Goal: Task Accomplishment & Management: Use online tool/utility

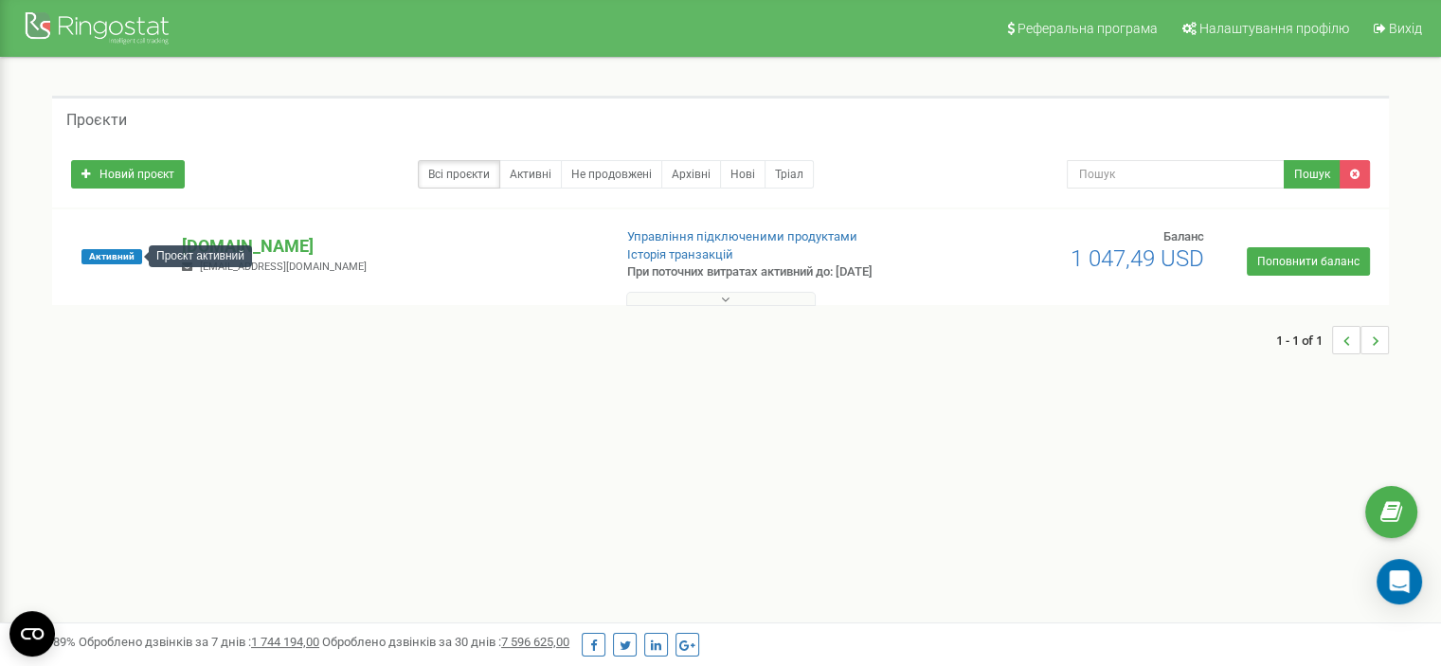
click at [221, 247] on div "Проєкт активний" at bounding box center [200, 256] width 103 height 22
click at [270, 247] on p "[DOMAIN_NAME]" at bounding box center [389, 246] width 414 height 25
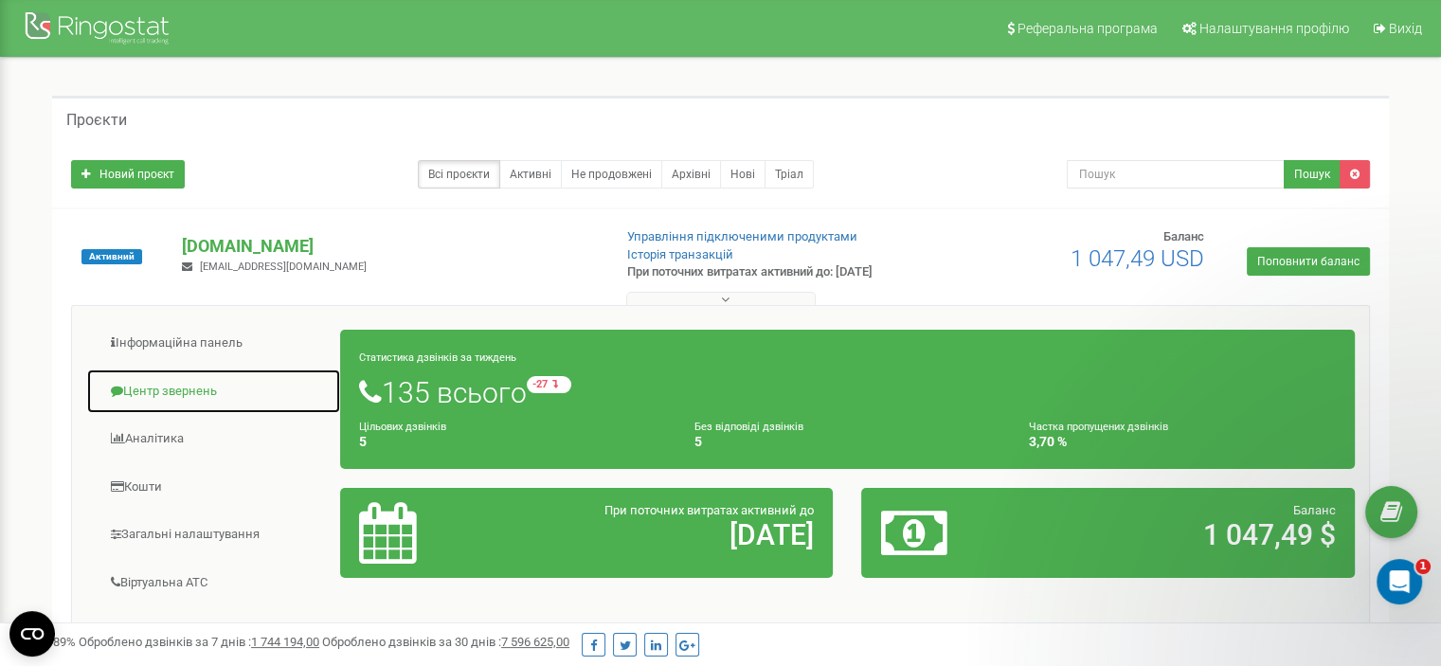
click at [176, 382] on link "Центр звернень" at bounding box center [213, 392] width 255 height 46
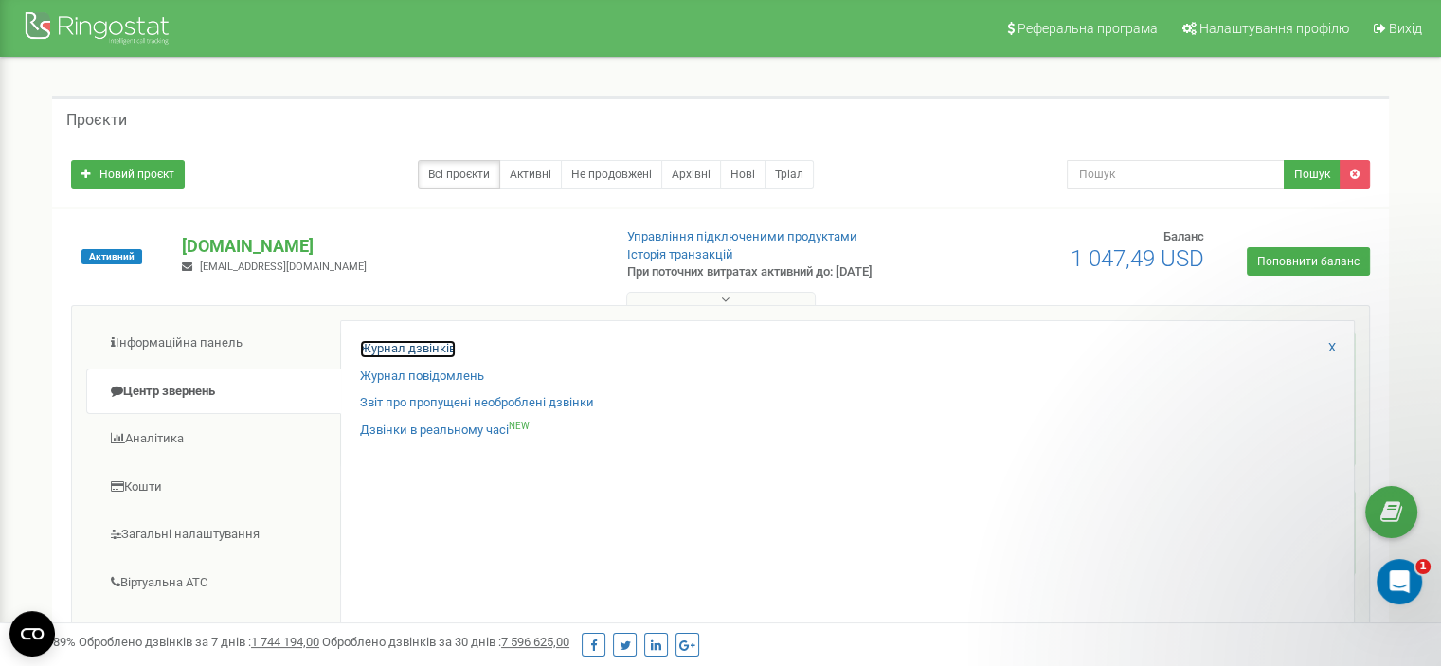
click at [419, 345] on link "Журнал дзвінків" at bounding box center [408, 349] width 96 height 18
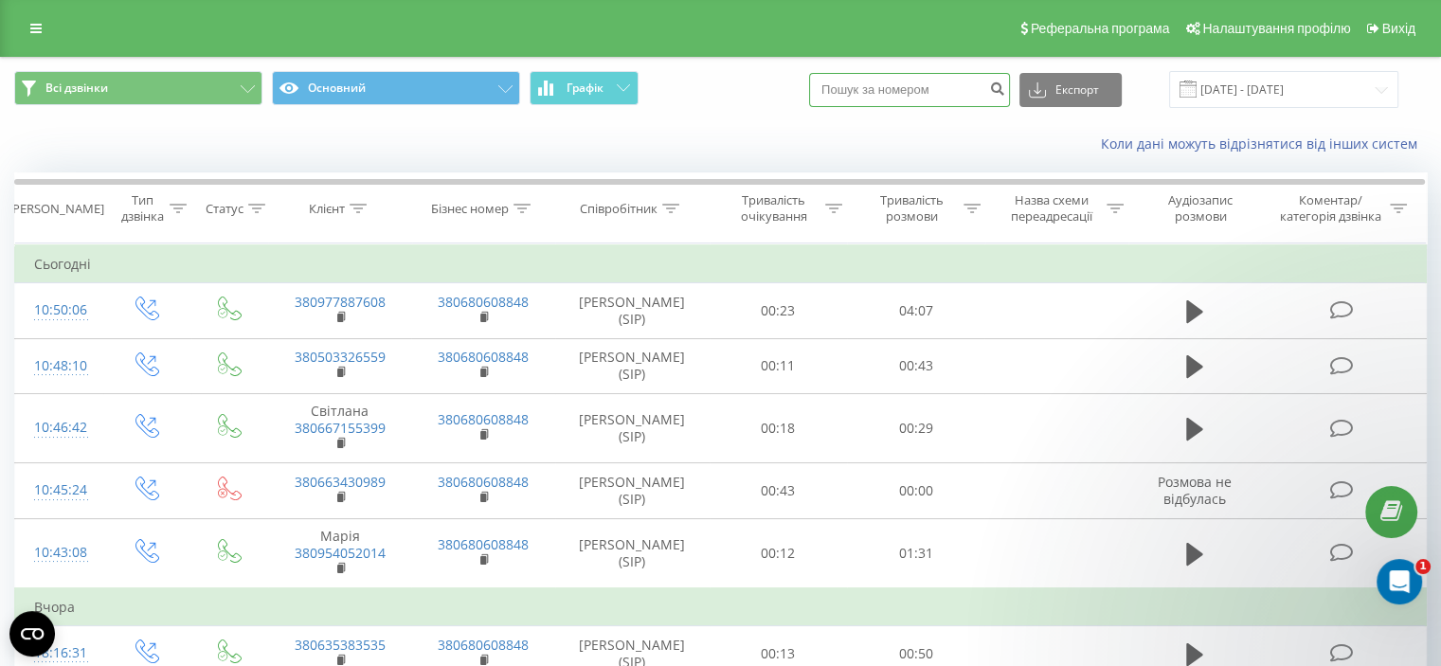
click at [940, 88] on input at bounding box center [909, 90] width 201 height 34
paste input "0939517777"
type input "0939517777"
drag, startPoint x: 1077, startPoint y: 91, endPoint x: 973, endPoint y: 104, distance: 104.1
click at [964, 109] on div "Всі дзвінки Основний Графік 0939517777 Експорт .csv .xls .xlsx 21.08.2025 - 21.…" at bounding box center [720, 89] width 1439 height 63
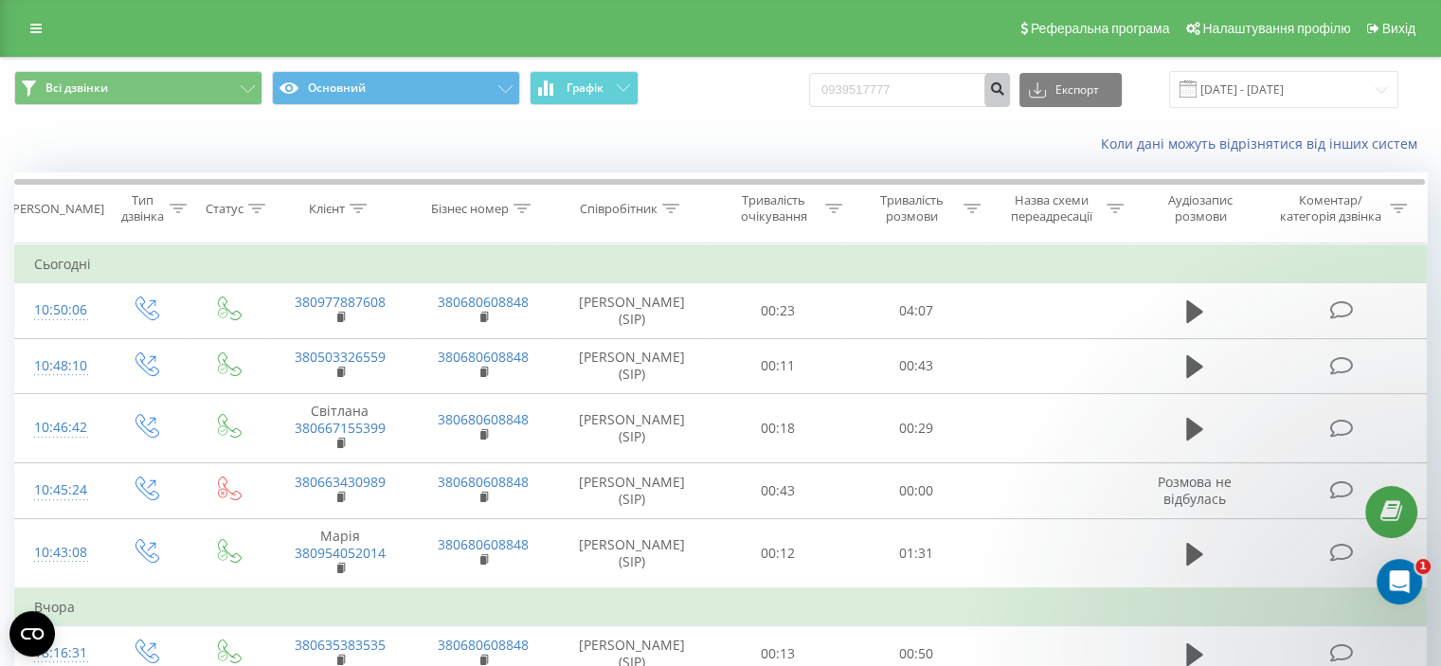
click at [1010, 97] on button "submit" at bounding box center [998, 90] width 26 height 34
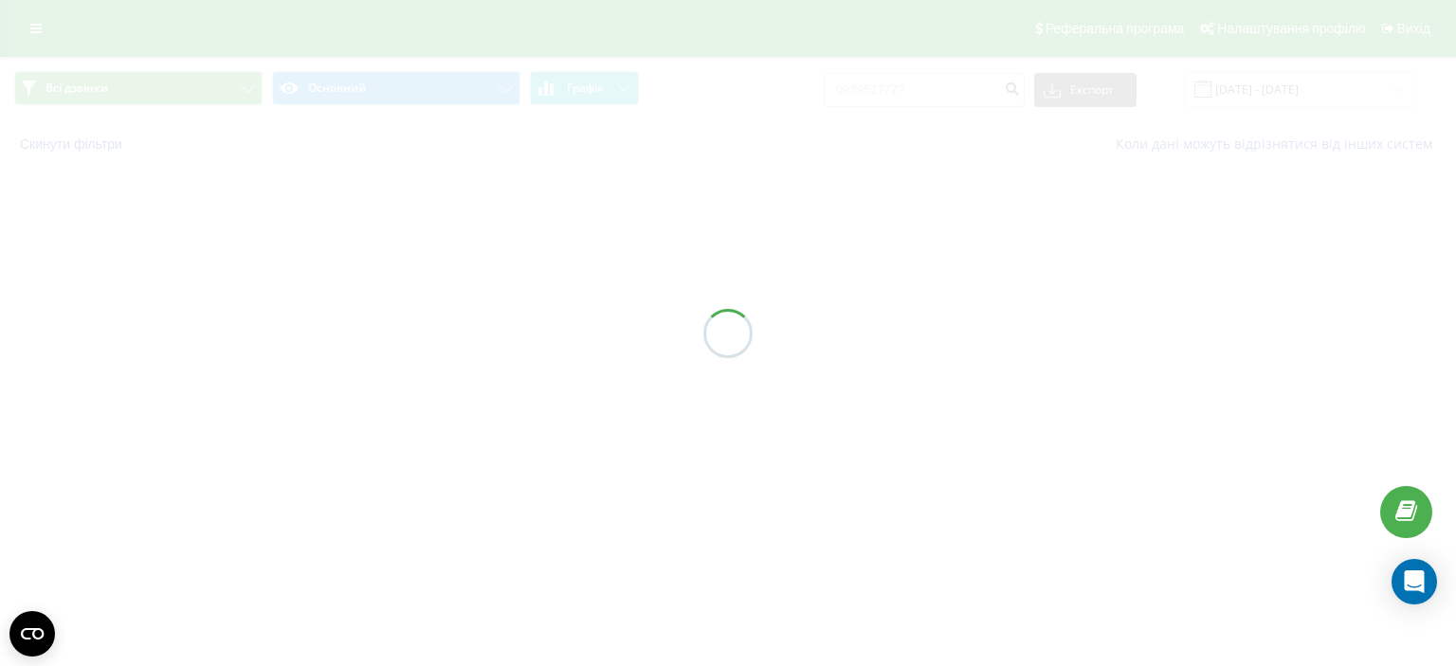
click at [1396, 665] on div at bounding box center [728, 666] width 1456 height 0
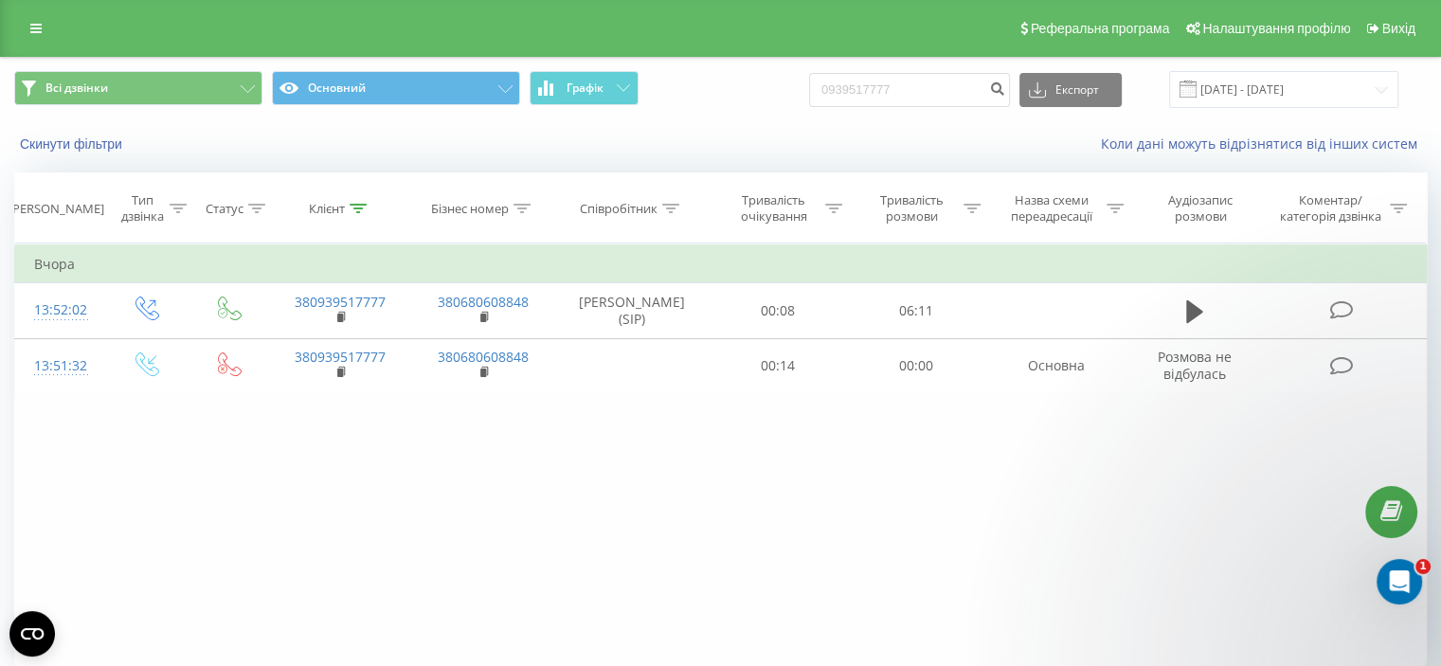
click at [601, 564] on div "Фільтрувати за умовою Дорівнює Введіть значення Скасувати OK Фільтрувати за умо…" at bounding box center [720, 457] width 1413 height 426
click at [1386, 665] on div at bounding box center [720, 666] width 1441 height 0
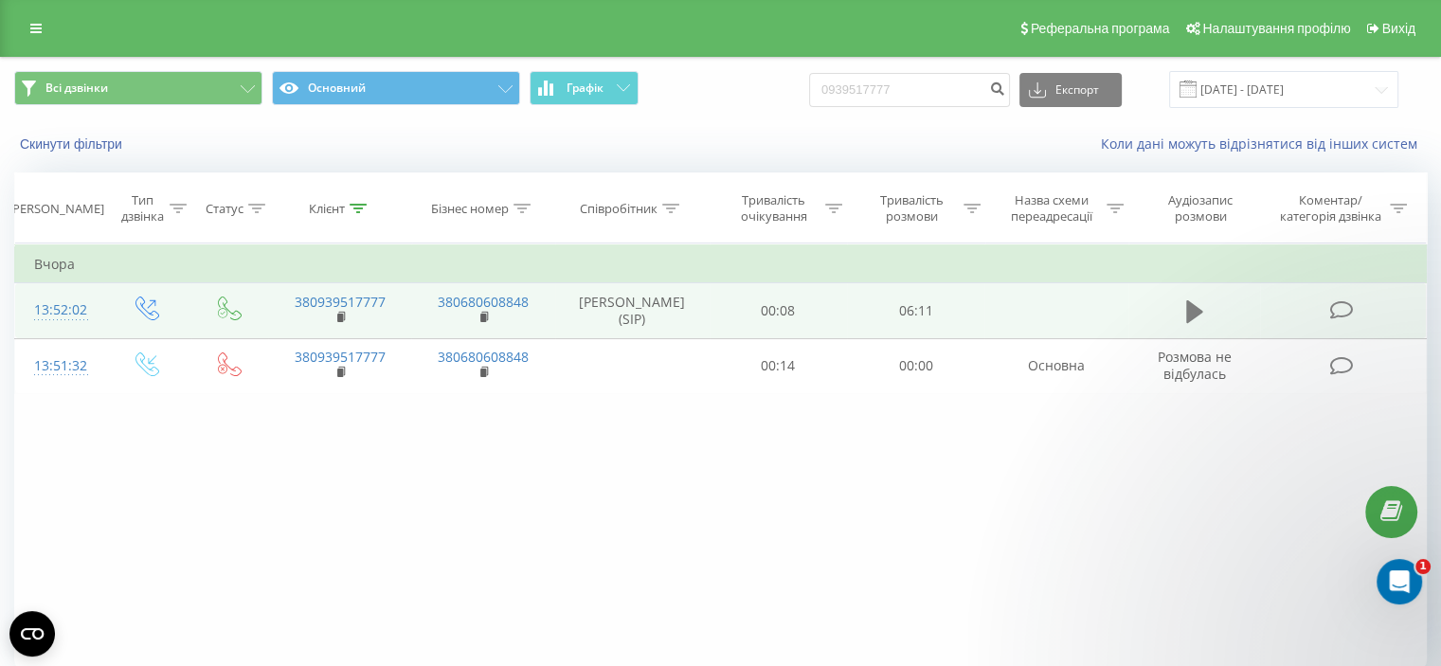
click at [1202, 306] on icon at bounding box center [1194, 312] width 17 height 27
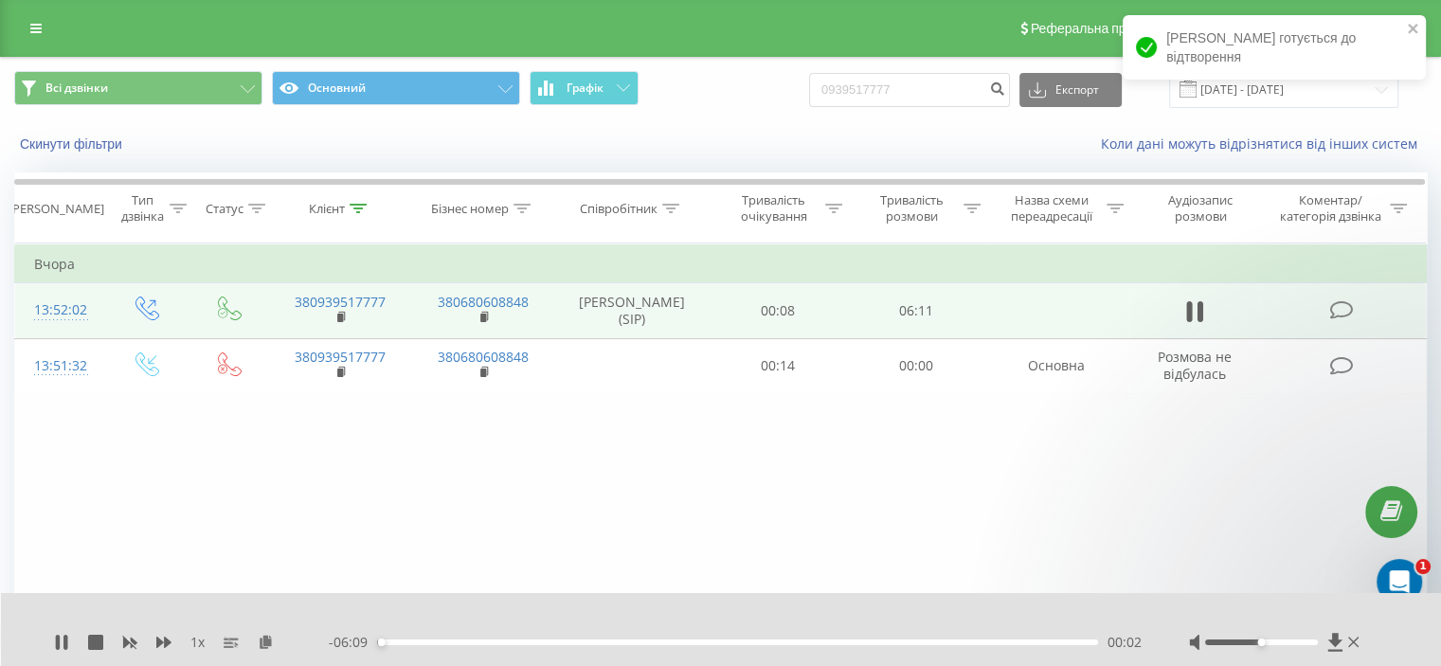
click at [1052, 642] on div "00:02" at bounding box center [737, 643] width 721 height 6
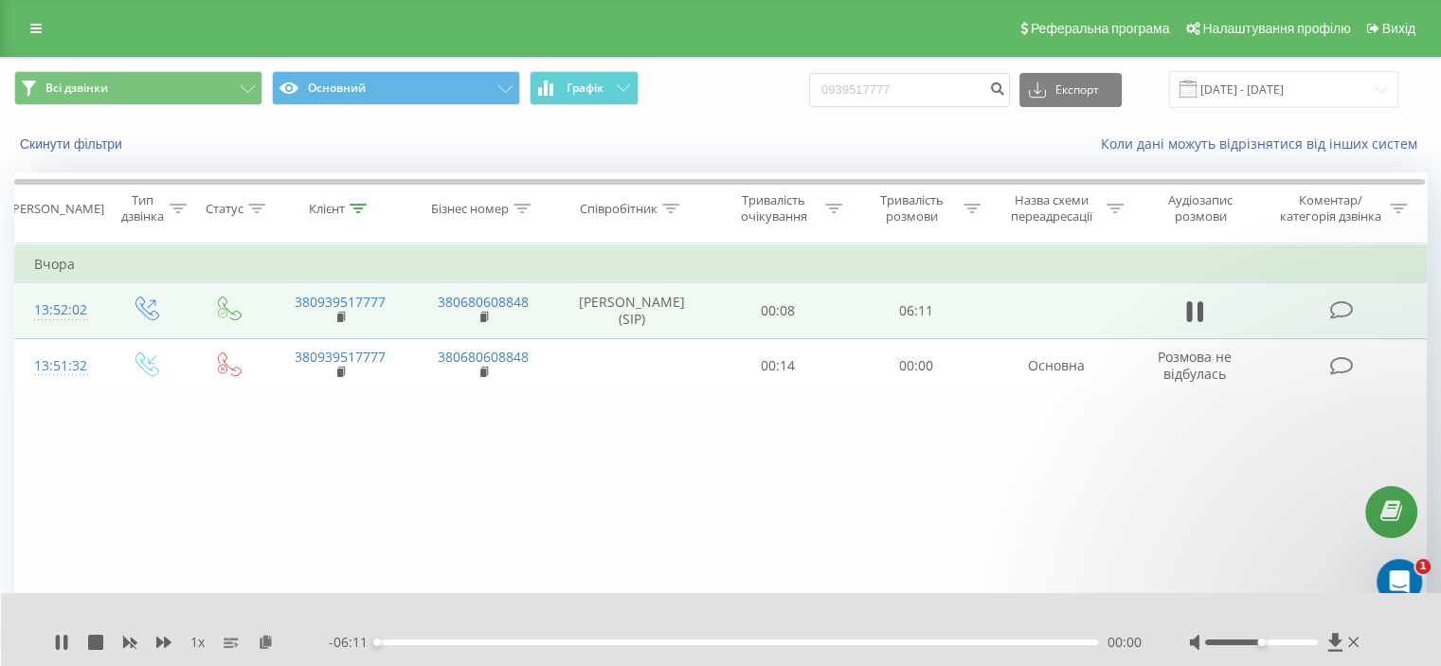
click at [1042, 646] on div "- 06:11 00:00 00:00" at bounding box center [735, 642] width 813 height 19
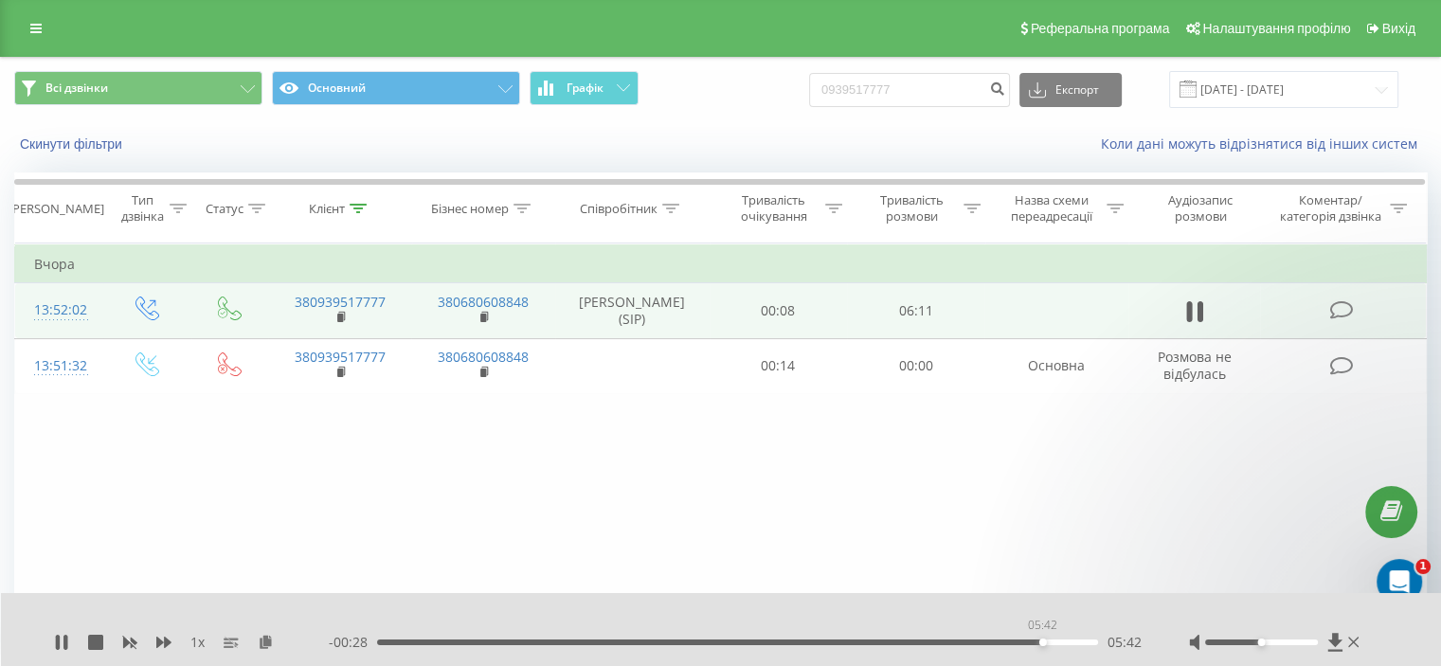
click at [1042, 640] on div "05:42" at bounding box center [737, 643] width 721 height 6
click at [997, 643] on div "05:19" at bounding box center [737, 643] width 721 height 6
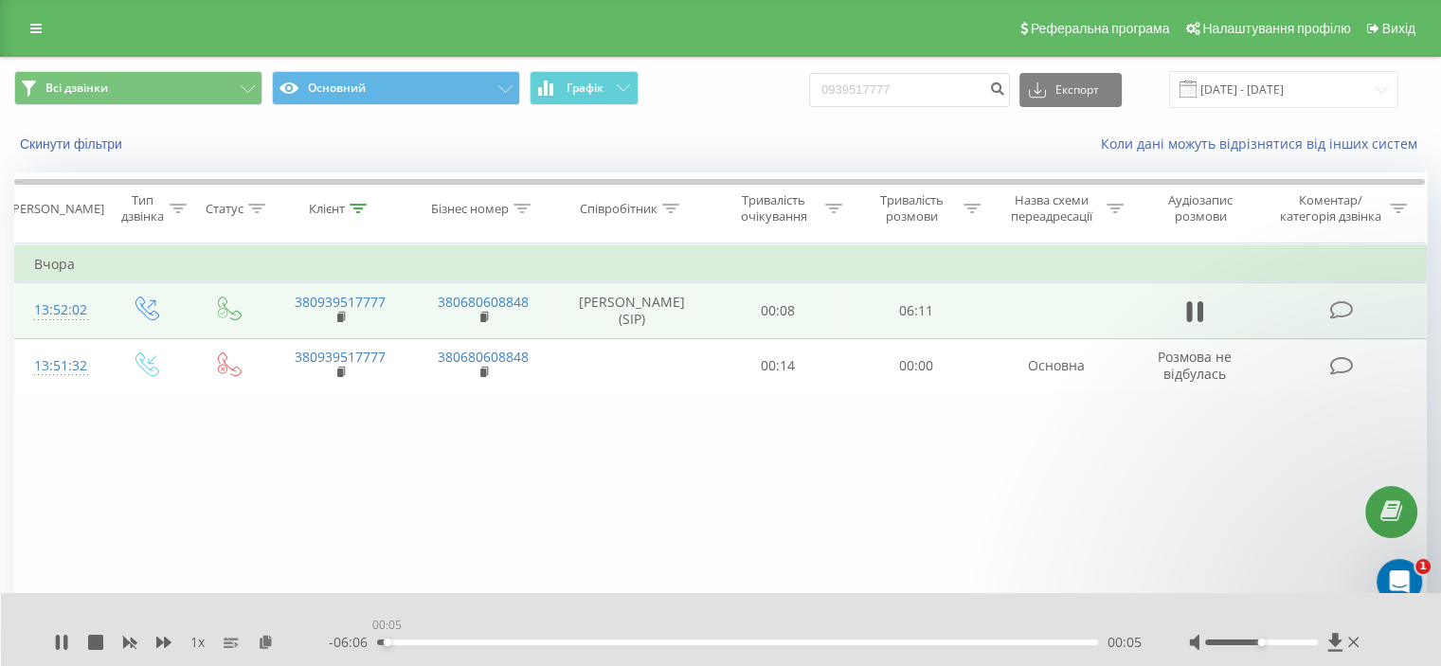
click at [387, 640] on div "00:05" at bounding box center [737, 643] width 721 height 6
click at [952, 509] on div "Фільтрувати за умовою Дорівнює Введіть значення Скасувати OK Фільтрувати за умо…" at bounding box center [720, 457] width 1413 height 426
drag, startPoint x: 1274, startPoint y: 646, endPoint x: 1289, endPoint y: 646, distance: 15.2
click at [1289, 646] on div at bounding box center [1276, 642] width 174 height 19
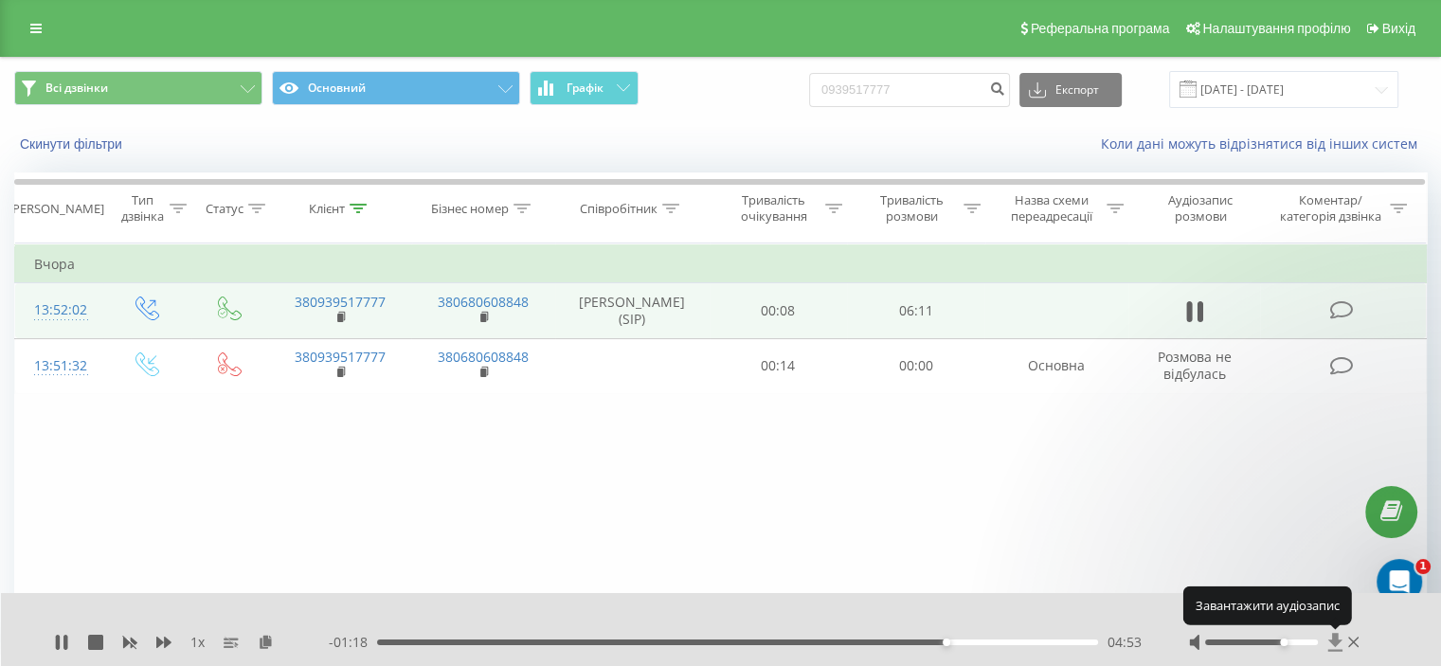
click at [1333, 646] on icon at bounding box center [1336, 642] width 16 height 19
